Goal: Task Accomplishment & Management: Use online tool/utility

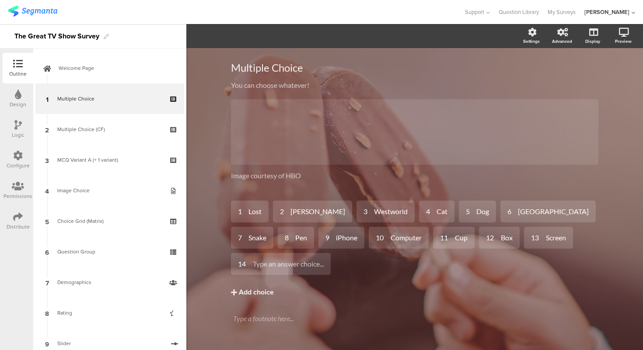
click at [207, 183] on div "Multiple Choice Multiple Choice You can choose whatever! You can choose whateve…" at bounding box center [414, 209] width 456 height 322
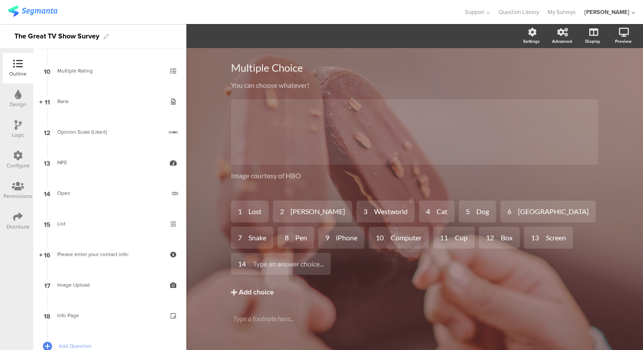
scroll to position [326, 0]
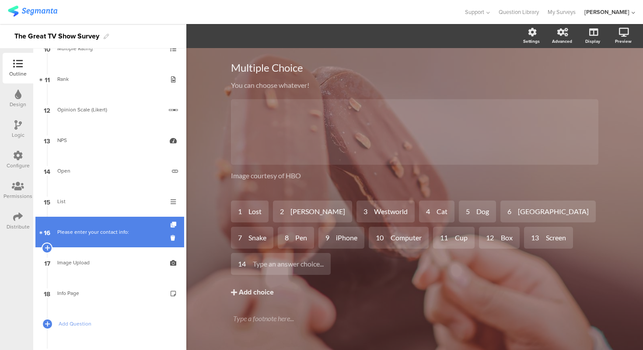
click at [108, 221] on link "16 Please enter your contact info:" at bounding box center [109, 232] width 149 height 31
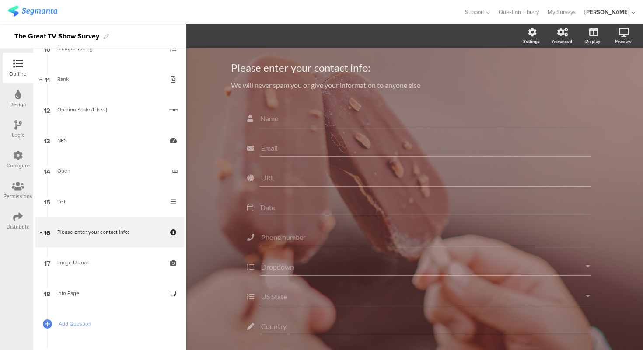
click at [210, 163] on div "Please enter your contact info: Please enter your contact info: We will never s…" at bounding box center [414, 253] width 456 height 410
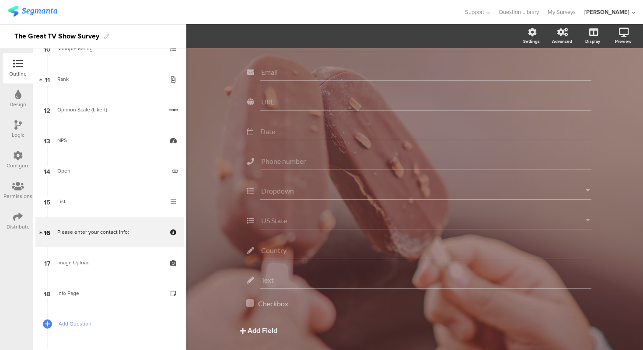
scroll to position [110, 0]
click at [314, 216] on input "Country" at bounding box center [425, 219] width 329 height 8
click at [280, 219] on input "Country" at bounding box center [425, 219] width 329 height 8
click at [205, 192] on div "Please enter your contact info: Please enter your contact info: We will never s…" at bounding box center [414, 146] width 456 height 410
click at [580, 211] on div at bounding box center [579, 208] width 11 height 11
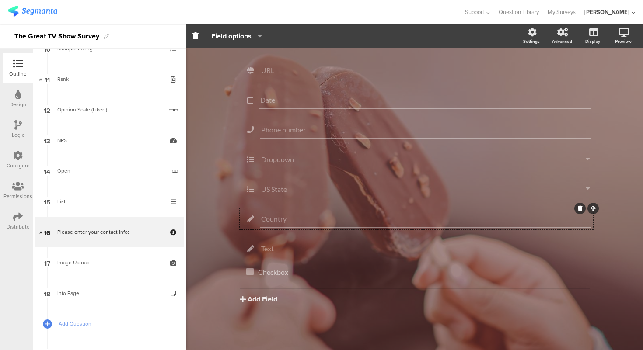
click at [580, 207] on icon at bounding box center [580, 208] width 5 height 5
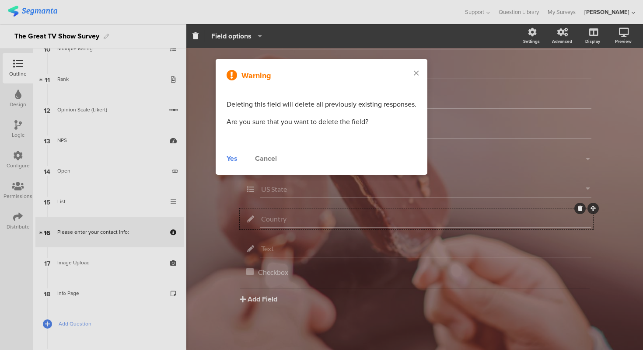
click at [236, 163] on div "Yes" at bounding box center [231, 158] width 11 height 10
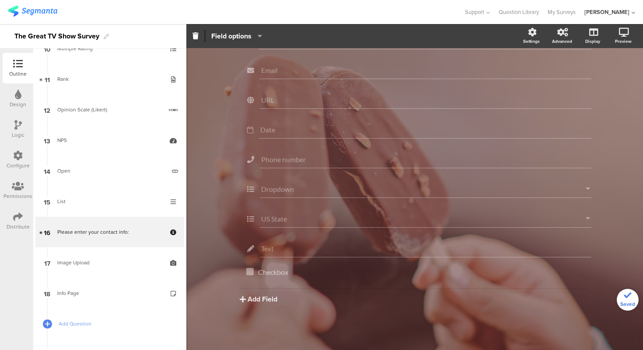
scroll to position [80, 0]
click at [265, 296] on button "Add Field" at bounding box center [259, 299] width 38 height 10
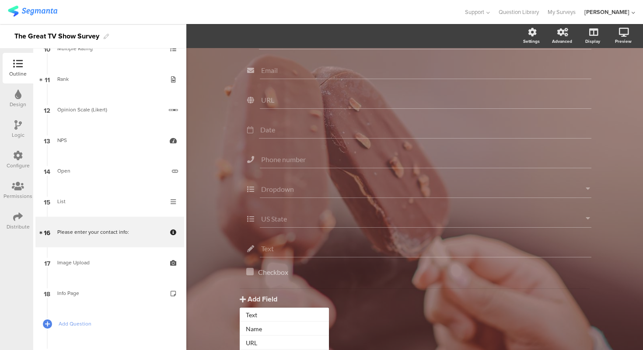
scroll to position [98, 0]
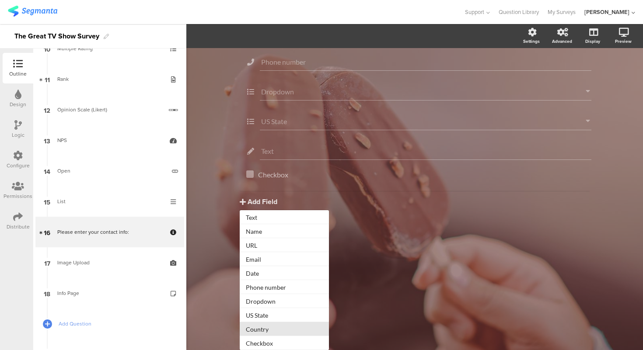
click at [270, 329] on button "Country" at bounding box center [284, 329] width 89 height 14
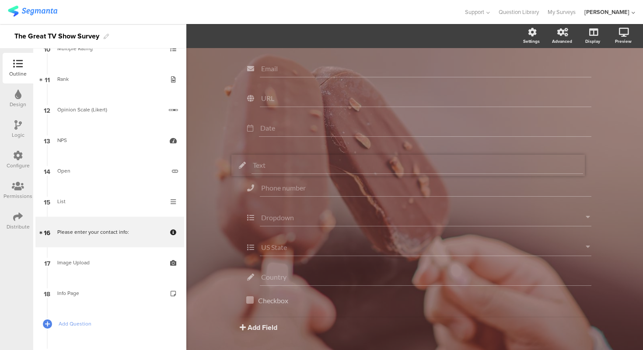
scroll to position [0, 0]
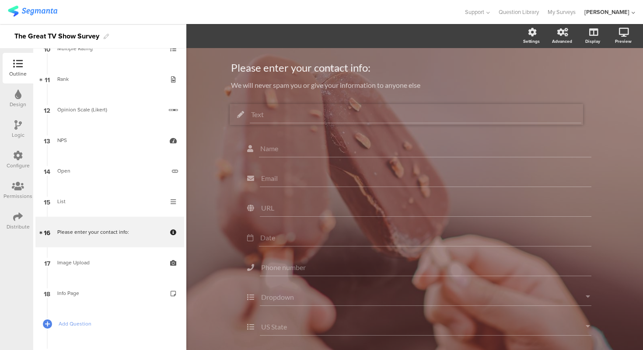
drag, startPoint x: 592, startPoint y: 206, endPoint x: 582, endPoint y: 102, distance: 104.5
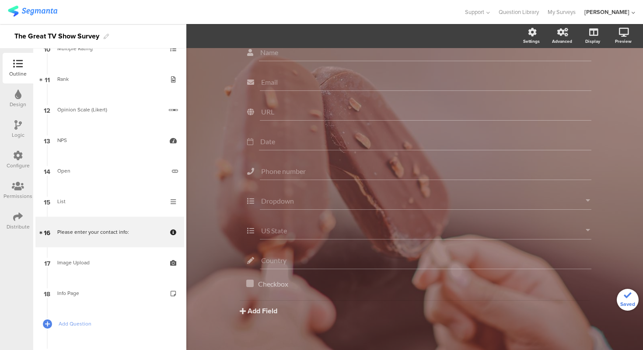
scroll to position [110, 0]
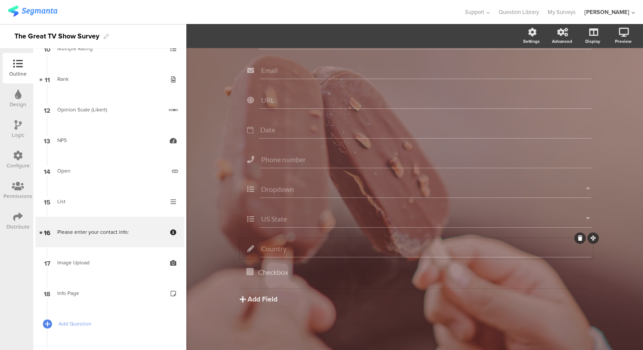
click at [550, 249] on input "Country" at bounding box center [425, 248] width 329 height 8
click at [249, 36] on span "Field options" at bounding box center [231, 36] width 40 height 10
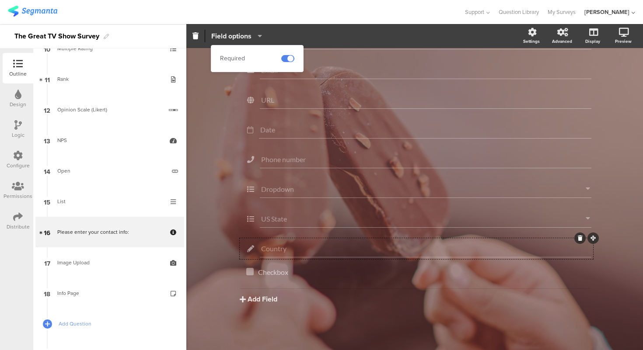
click at [249, 36] on span "Field options" at bounding box center [231, 36] width 40 height 10
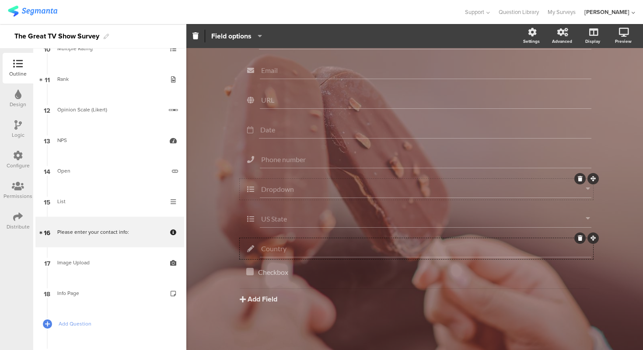
click at [304, 189] on input "Dropdown" at bounding box center [423, 189] width 324 height 8
click at [297, 34] on span "Dropdown Choices" at bounding box center [304, 36] width 59 height 10
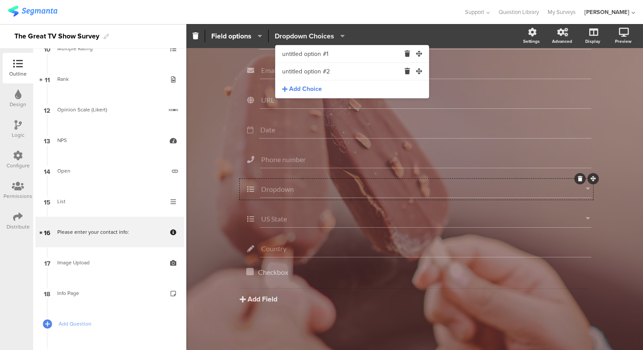
click at [297, 34] on span "Dropdown Choices" at bounding box center [304, 36] width 59 height 10
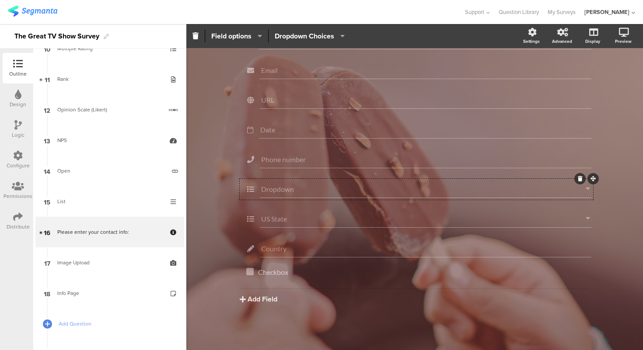
click at [222, 130] on div "Please enter your contact info: Please enter your contact info: We will never s…" at bounding box center [414, 146] width 385 height 410
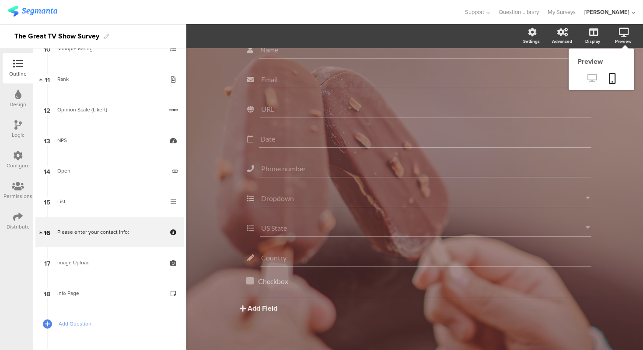
click at [590, 76] on icon at bounding box center [591, 78] width 9 height 8
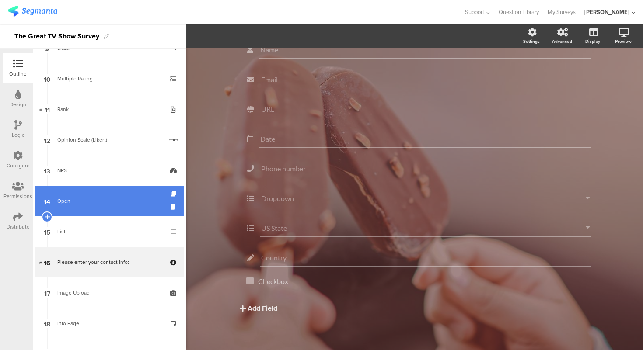
scroll to position [396, 0]
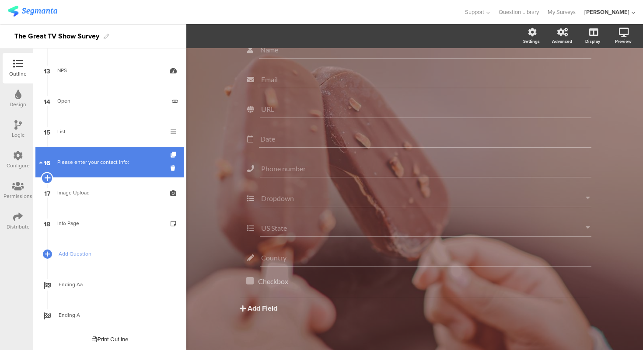
click at [46, 176] on icon at bounding box center [47, 178] width 6 height 8
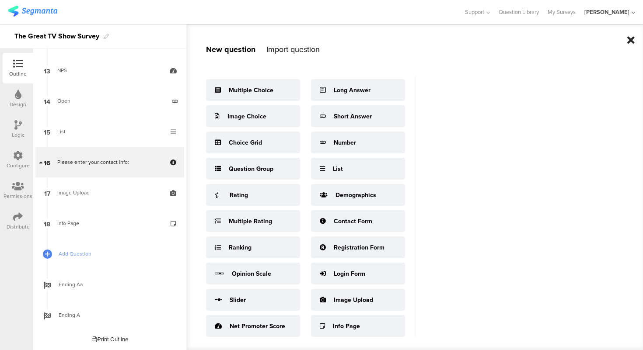
click at [632, 40] on icon at bounding box center [630, 40] width 7 height 10
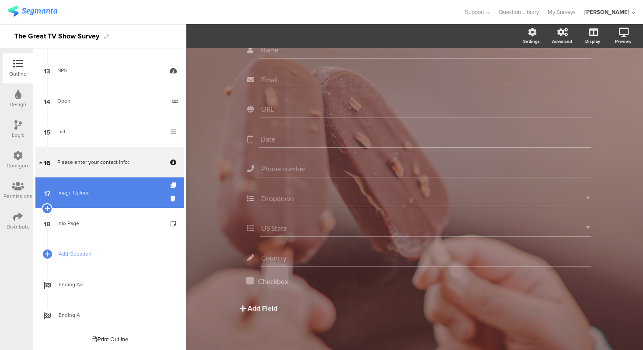
click at [100, 199] on link "17 Image Upload" at bounding box center [109, 193] width 149 height 31
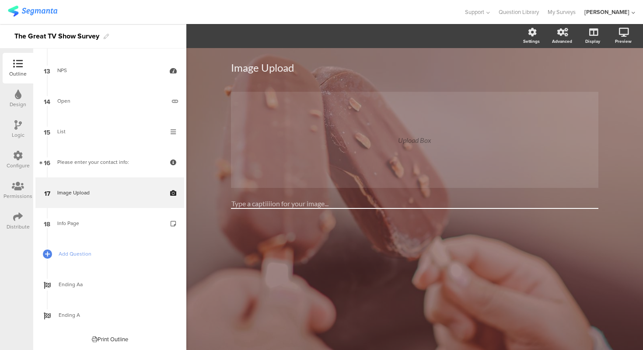
click at [324, 158] on div "Upload Box" at bounding box center [414, 140] width 367 height 96
click at [321, 202] on input "Type a captiiiion for your image..." at bounding box center [414, 204] width 367 height 10
click at [409, 153] on div "Upload Box" at bounding box center [414, 140] width 367 height 96
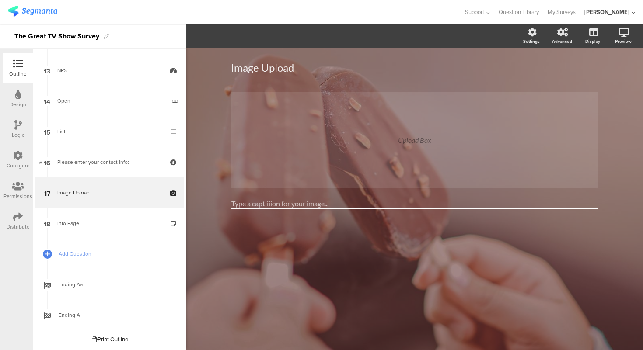
click at [413, 142] on div "Upload Box" at bounding box center [414, 140] width 33 height 8
click at [425, 138] on div "Upload Box" at bounding box center [414, 140] width 33 height 8
click at [440, 138] on div "Upload Box" at bounding box center [414, 140] width 367 height 96
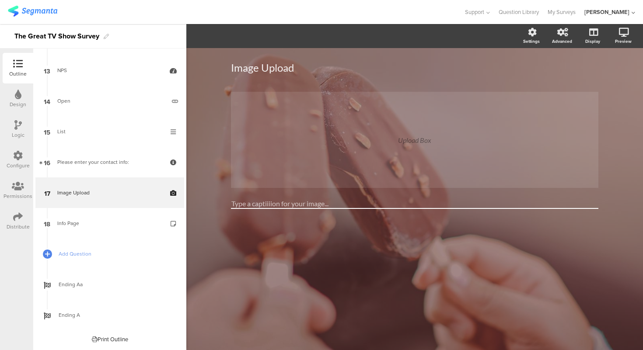
click at [440, 138] on div "Upload Box" at bounding box center [414, 140] width 367 height 96
click at [411, 153] on div "Upload Box" at bounding box center [414, 140] width 367 height 96
click at [392, 205] on input "Type a captiiiion for your image..." at bounding box center [414, 204] width 367 height 10
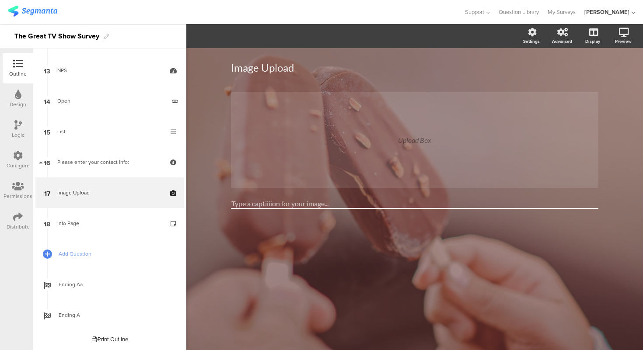
click at [243, 204] on input "Type a captiiiion for your image..." at bounding box center [414, 204] width 367 height 10
click at [270, 204] on input "Type a captiiiion for your image..." at bounding box center [414, 204] width 367 height 10
click at [204, 198] on div "Image Upload Image Upload Upload Box" at bounding box center [414, 199] width 456 height 302
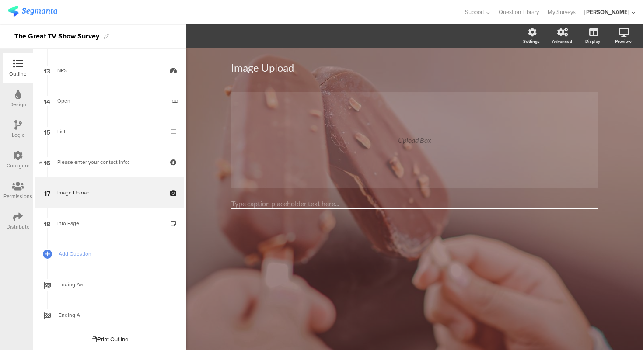
click at [252, 202] on input "text" at bounding box center [414, 204] width 367 height 10
type input "Captiiiiiion"
click at [216, 192] on div "Image Upload Image Upload Upload Box Captiiiiiion" at bounding box center [414, 199] width 456 height 302
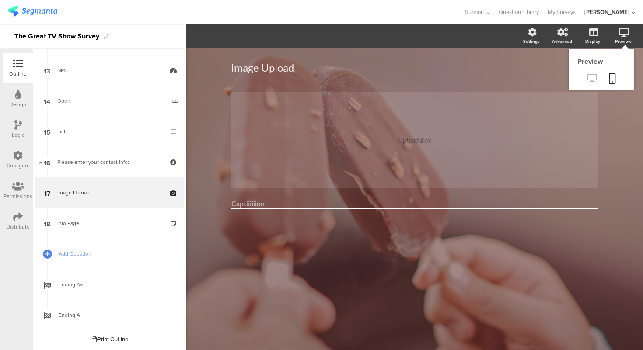
click at [596, 80] on icon at bounding box center [591, 78] width 9 height 8
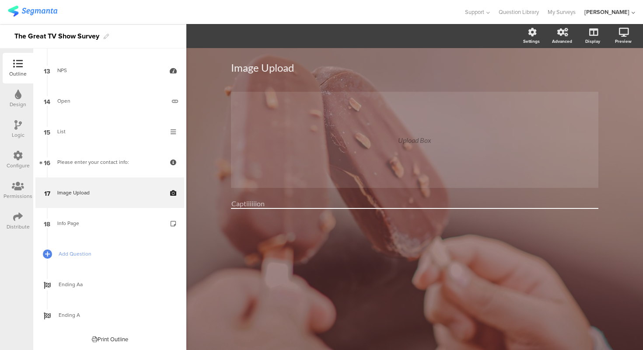
click at [213, 207] on div "Image Upload Image Upload Upload Box Captiiiiiion" at bounding box center [414, 199] width 456 height 302
click at [247, 203] on input "Captiiiiiion" at bounding box center [414, 204] width 367 height 10
click at [209, 187] on div "Image Upload Image Upload Upload Box Captiiiiiion" at bounding box center [414, 199] width 456 height 302
click at [205, 94] on div "Image Upload Image Upload Upload Box Captiiiiiion" at bounding box center [414, 199] width 456 height 302
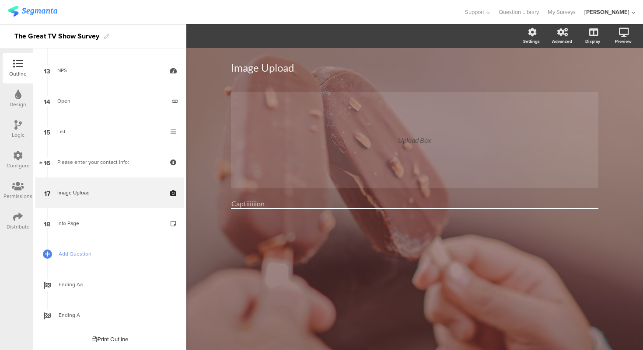
click at [265, 128] on div "Upload Box" at bounding box center [414, 140] width 367 height 96
click at [382, 255] on div "Image Upload Image Upload Upload Box Captiiiiiion" at bounding box center [414, 199] width 456 height 302
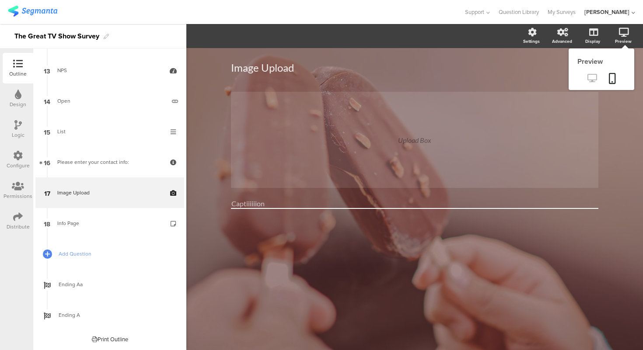
click at [588, 75] on icon at bounding box center [591, 78] width 9 height 8
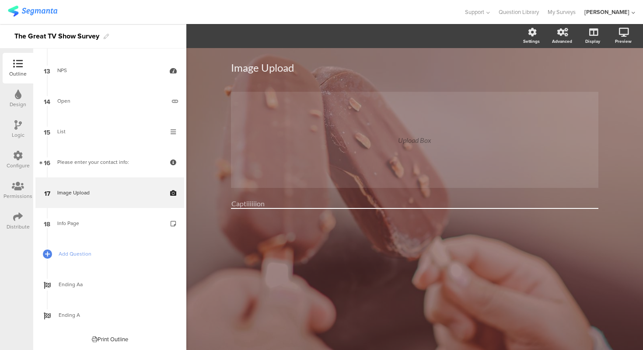
click at [212, 209] on div "Image Upload Image Upload Upload Box Captiiiiiion" at bounding box center [414, 199] width 456 height 302
click at [342, 136] on div "Upload Box" at bounding box center [414, 140] width 367 height 96
click at [411, 154] on div "Upload Box" at bounding box center [414, 140] width 367 height 96
click at [222, 221] on div "Image Upload Image Upload Upload Box Captiiiiiion" at bounding box center [414, 146] width 385 height 196
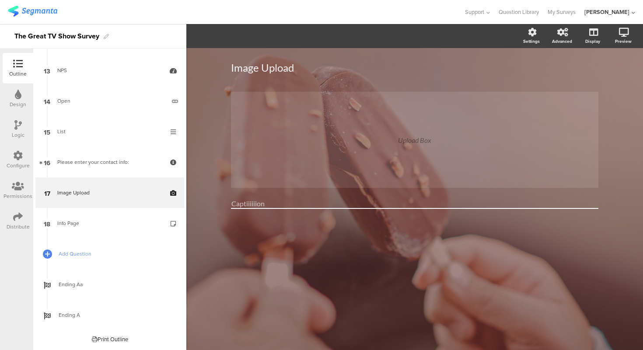
click at [201, 104] on div "Image Upload Image Upload Upload Box Captiiiiiion" at bounding box center [414, 199] width 456 height 302
click at [209, 131] on div "Image Upload Image Upload Upload Box Captiiiiiion" at bounding box center [414, 199] width 456 height 302
